Goal: Transaction & Acquisition: Purchase product/service

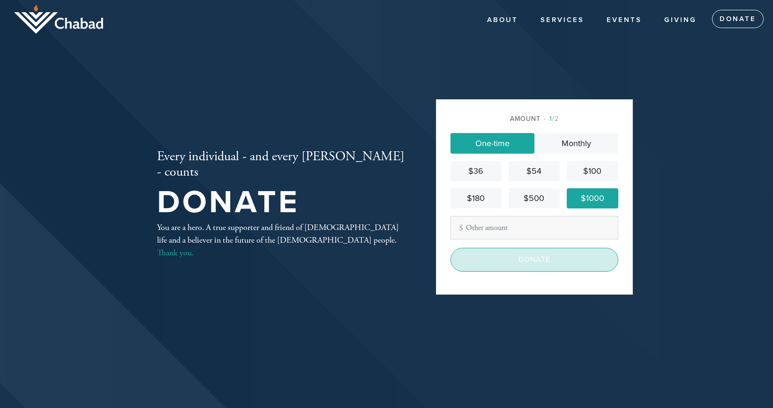
click at [527, 269] on input "Donate" at bounding box center [534, 259] width 168 height 23
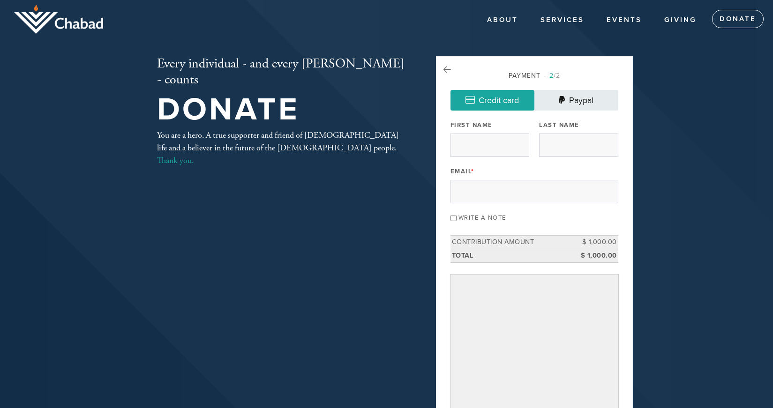
click at [577, 98] on link "Paypal" at bounding box center [576, 100] width 84 height 21
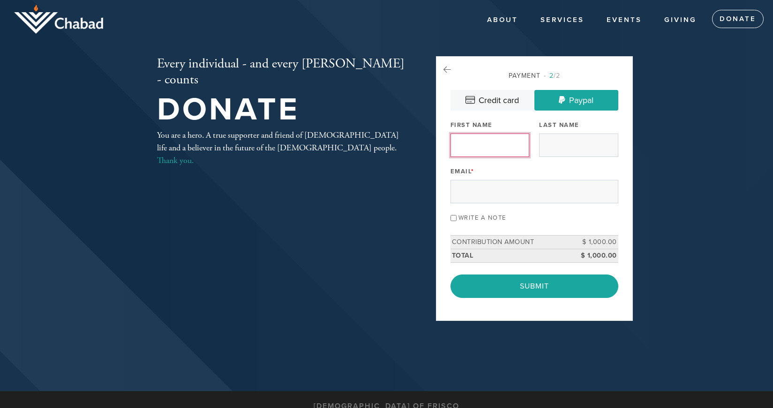
click at [485, 146] on input "First Name" at bounding box center [489, 145] width 79 height 23
type input "[PERSON_NAME]"
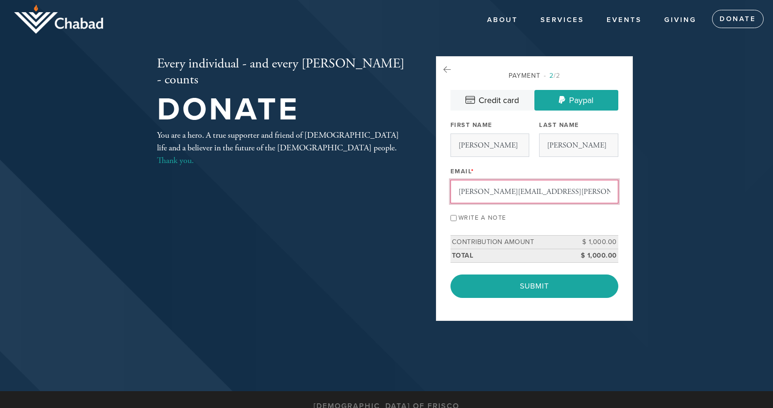
type input "[PERSON_NAME][EMAIL_ADDRESS][PERSON_NAME][DOMAIN_NAME]"
click at [454, 219] on input "Write a note" at bounding box center [453, 218] width 6 height 6
checkbox input "true"
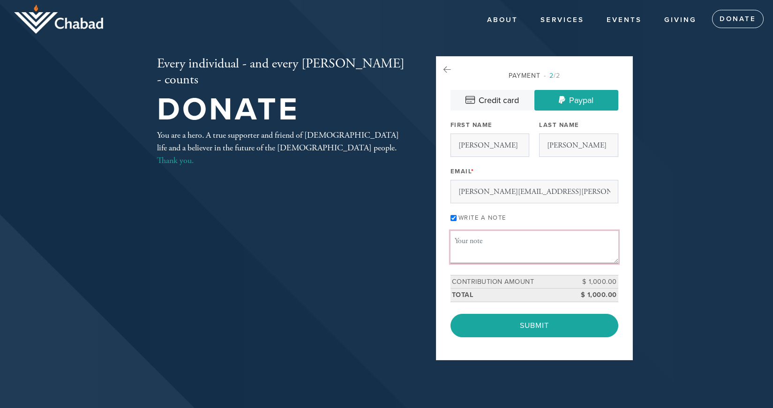
click at [469, 239] on textarea "Message or dedication" at bounding box center [534, 247] width 168 height 32
click at [561, 239] on textarea "[DEMOGRAPHIC_DATA], thank you for welcoming me our family into the great commun…" at bounding box center [534, 247] width 168 height 32
drag, startPoint x: 514, startPoint y: 257, endPoint x: 486, endPoint y: 243, distance: 31.2
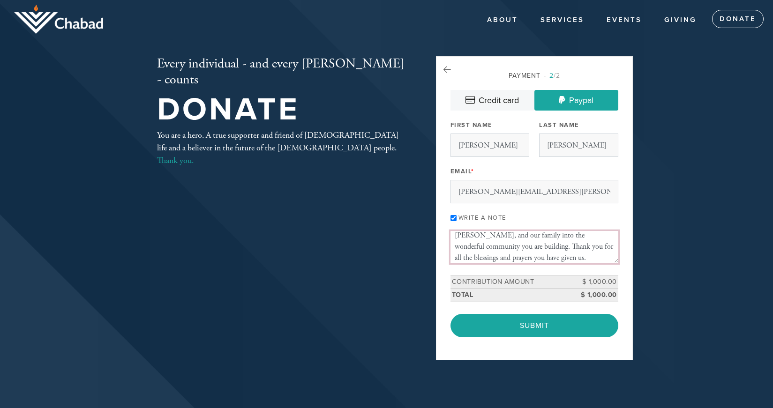
click at [486, 243] on textarea "Rabbi, thank you for welcoming me, [PERSON_NAME], and our family into the wonde…" at bounding box center [534, 247] width 168 height 32
type textarea "Rabbi, thank you for welcoming me, [PERSON_NAME], and our family into the wonde…"
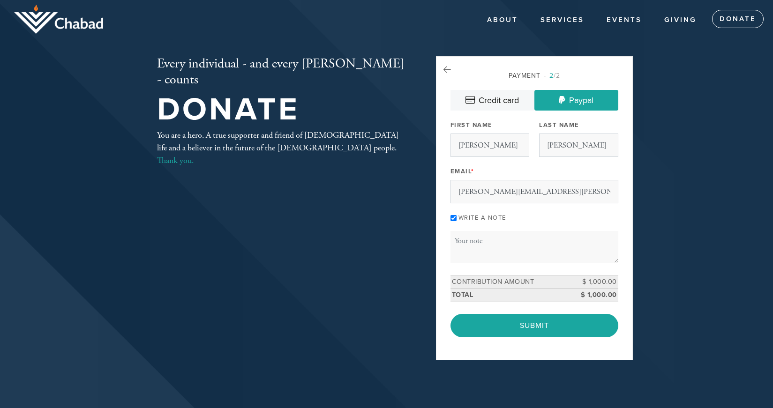
click at [453, 219] on input "Write a note" at bounding box center [453, 218] width 6 height 6
checkbox input "false"
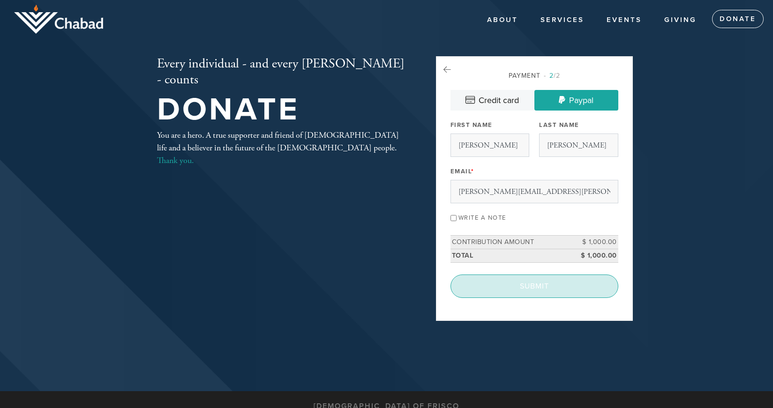
click at [524, 288] on input "Submit" at bounding box center [534, 286] width 168 height 23
